Goal: Find specific page/section

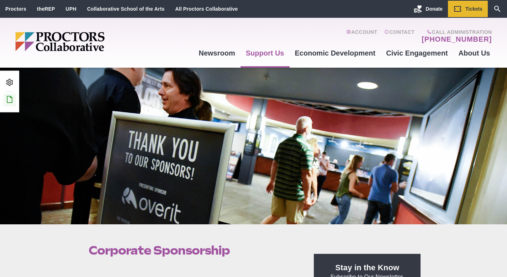
click at [14, 100] on icon at bounding box center [9, 99] width 9 height 9
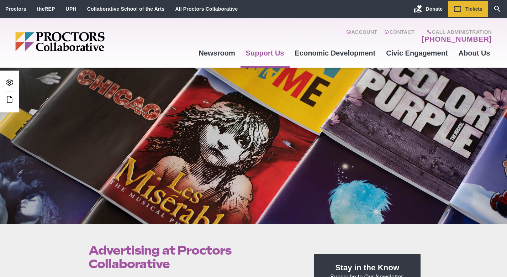
click at [17, 100] on ul "Admin Area Edit this Post/Page" at bounding box center [10, 91] width 16 height 30
click at [11, 101] on icon at bounding box center [9, 99] width 9 height 9
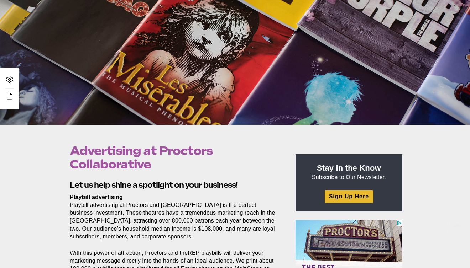
scroll to position [239, 0]
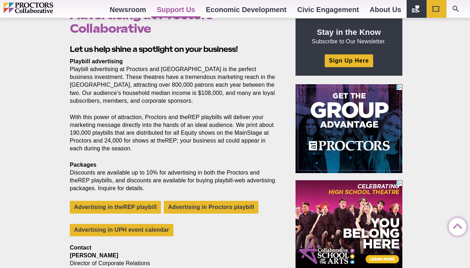
scroll to position [236, 0]
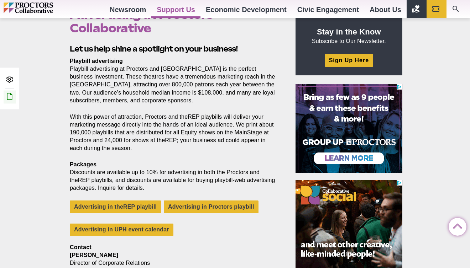
click at [9, 92] on link "Edit this Post/Page" at bounding box center [10, 96] width 12 height 13
